Goal: Transaction & Acquisition: Purchase product/service

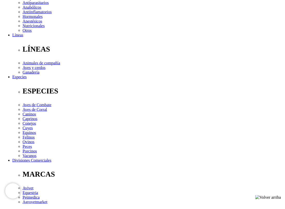
scroll to position [120, 0]
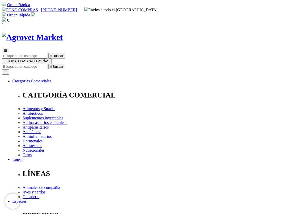
click at [47, 64] on input "Buscar" at bounding box center [24, 66] width 45 height 5
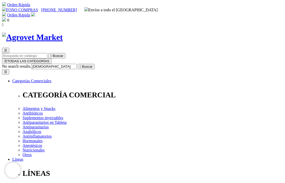
type input "Vincristina"
click at [95, 64] on button " Buscar" at bounding box center [86, 66] width 17 height 5
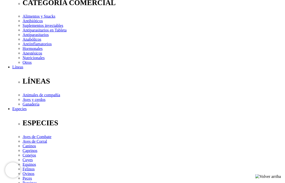
scroll to position [93, 0]
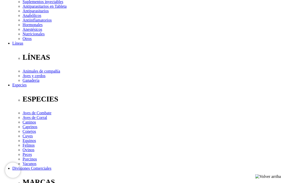
scroll to position [113, 0]
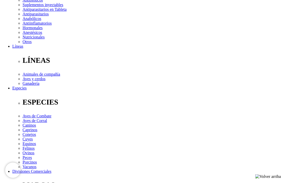
checkbox input "true"
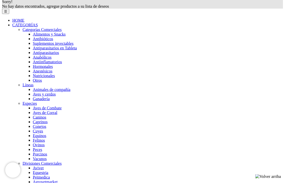
scroll to position [363, 0]
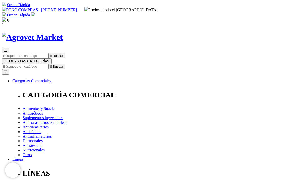
click at [7, 59] on span "☰" at bounding box center [5, 61] width 3 height 4
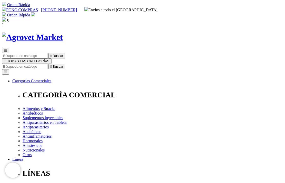
click at [47, 64] on input "Buscar" at bounding box center [24, 66] width 45 height 5
type input "[DEMOGRAPHIC_DATA]"
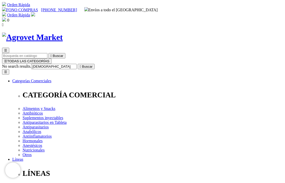
click at [95, 64] on button " Buscar" at bounding box center [86, 66] width 17 height 5
